Goal: Register for event/course

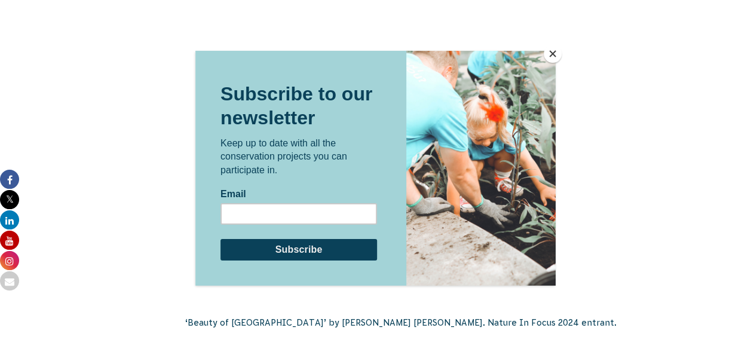
scroll to position [2105, 0]
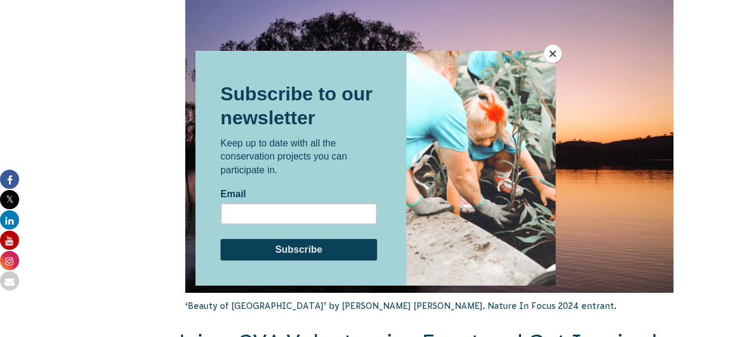
click at [555, 49] on button "Close" at bounding box center [553, 54] width 18 height 18
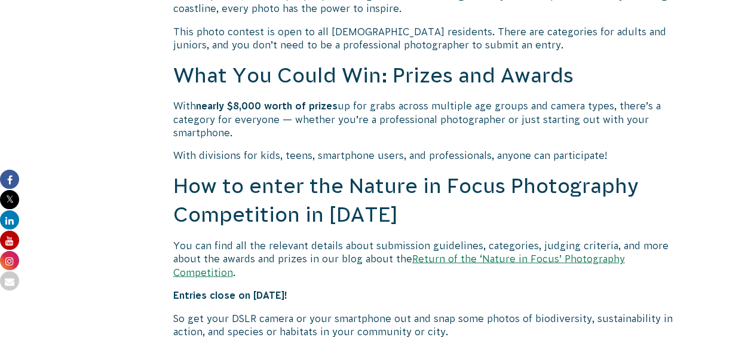
scroll to position [962, 0]
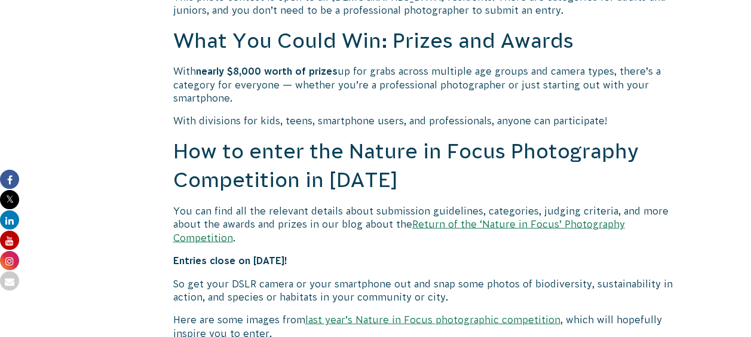
click at [472, 222] on link "Return of the ‘Nature in Focus’ Photography Competition" at bounding box center [399, 230] width 452 height 24
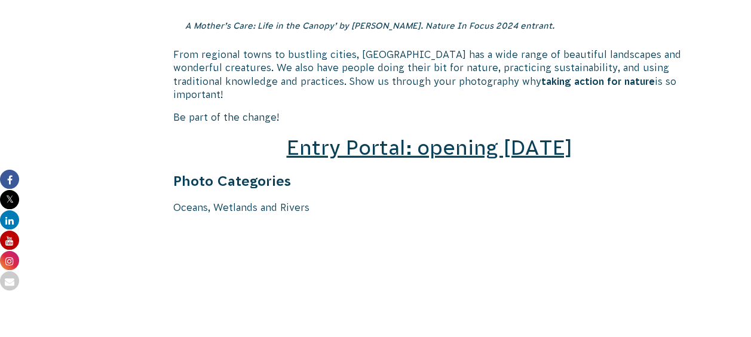
scroll to position [1732, 0]
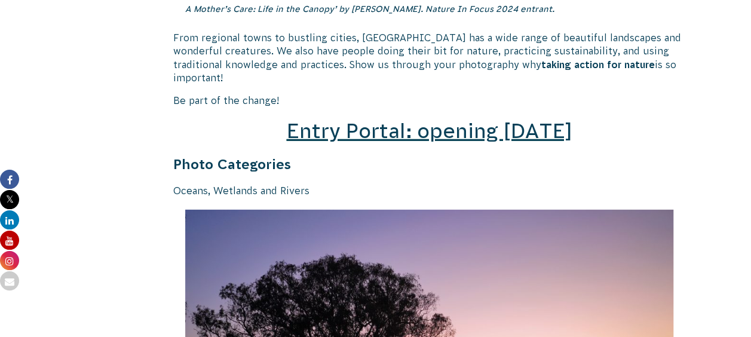
click at [419, 120] on span "Entry Portal: opening [DATE]" at bounding box center [429, 131] width 286 height 23
